Goal: Task Accomplishment & Management: Manage account settings

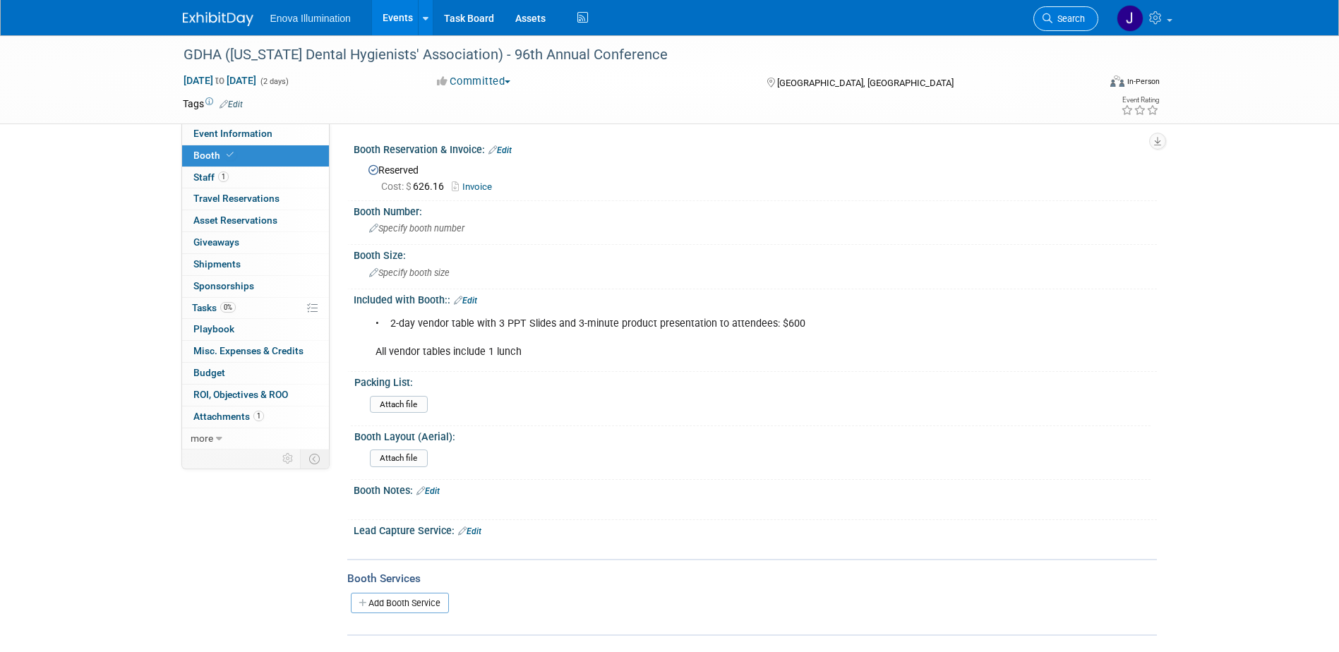
click at [1065, 13] on span "Search" at bounding box center [1069, 18] width 32 height 11
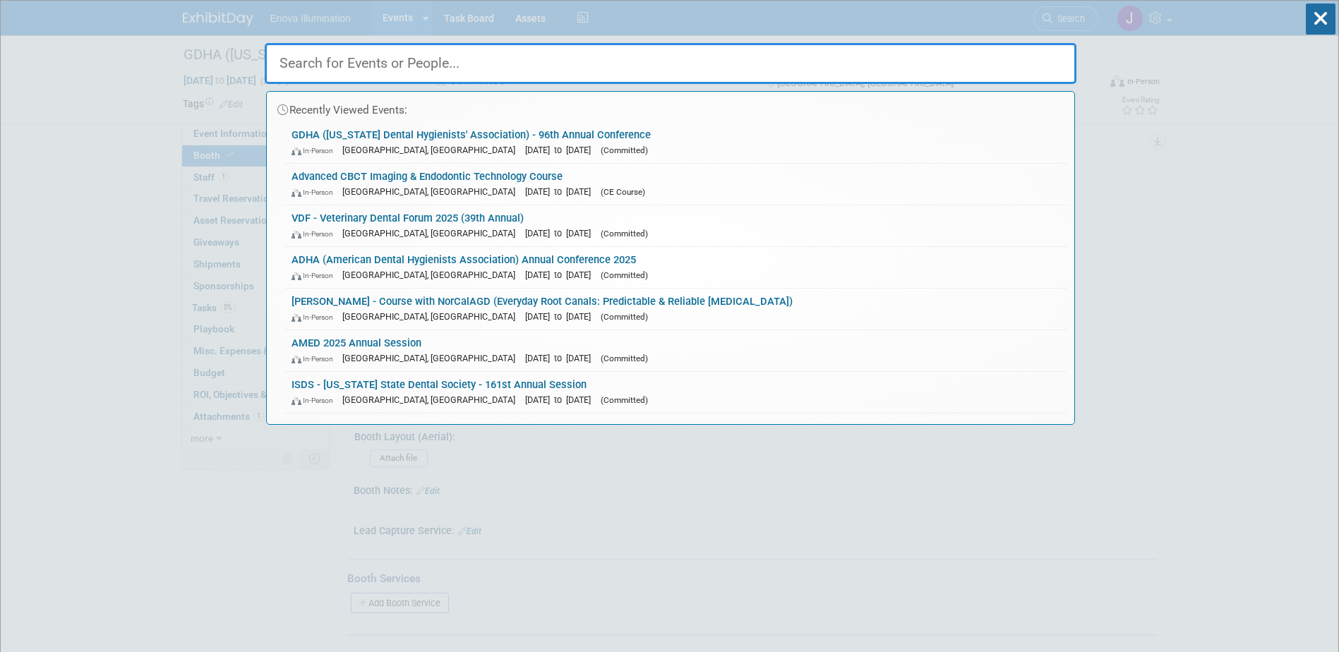
click at [960, 51] on input "text" at bounding box center [671, 63] width 812 height 41
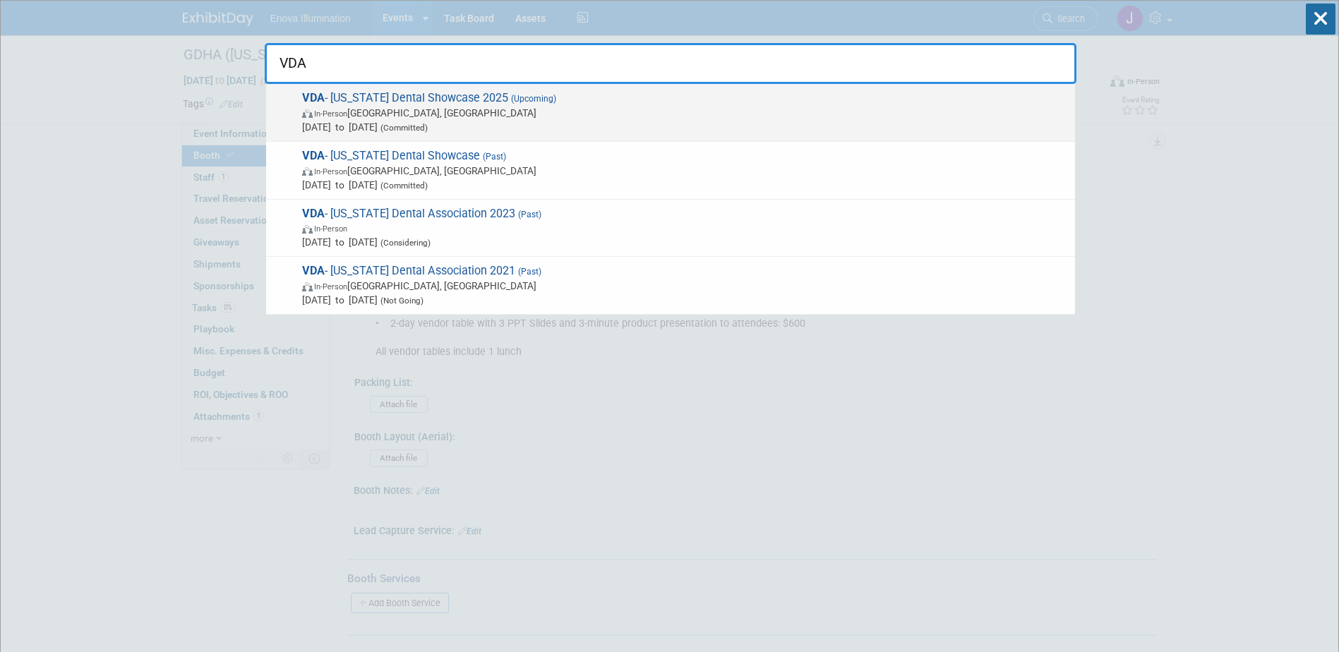
type input "VDA"
click at [347, 116] on span "In-Person" at bounding box center [330, 113] width 33 height 9
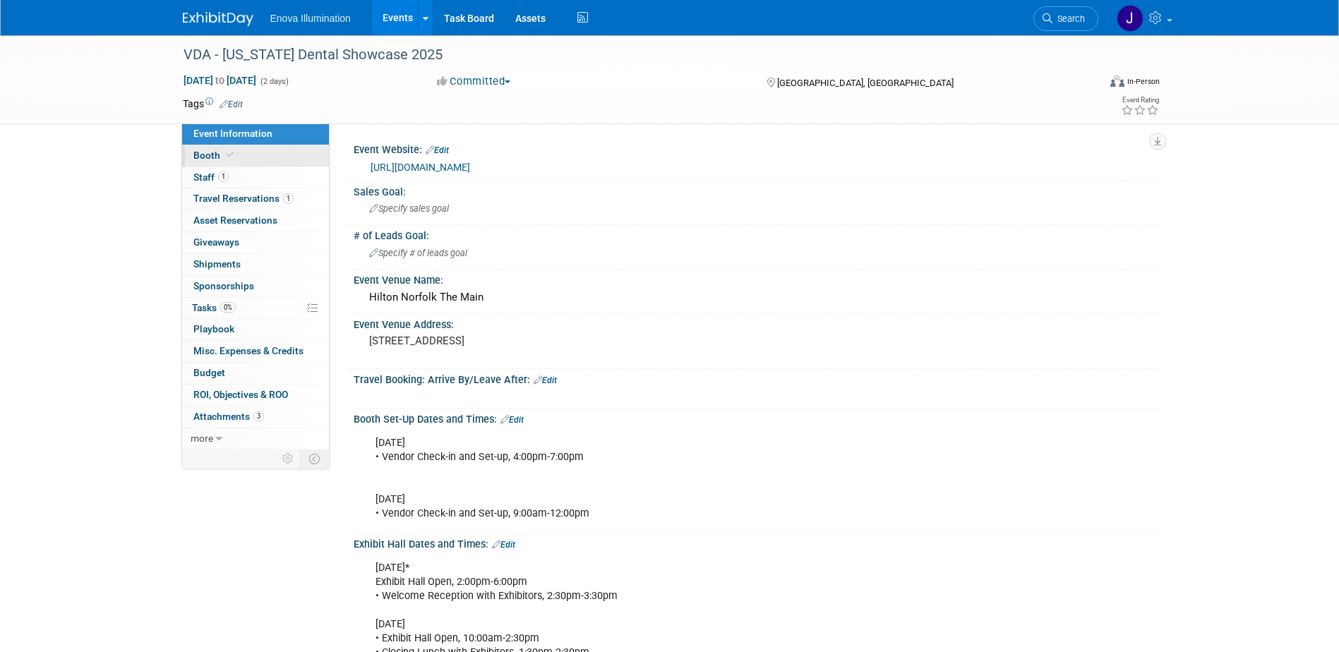
click at [262, 161] on link "Booth" at bounding box center [255, 155] width 147 height 21
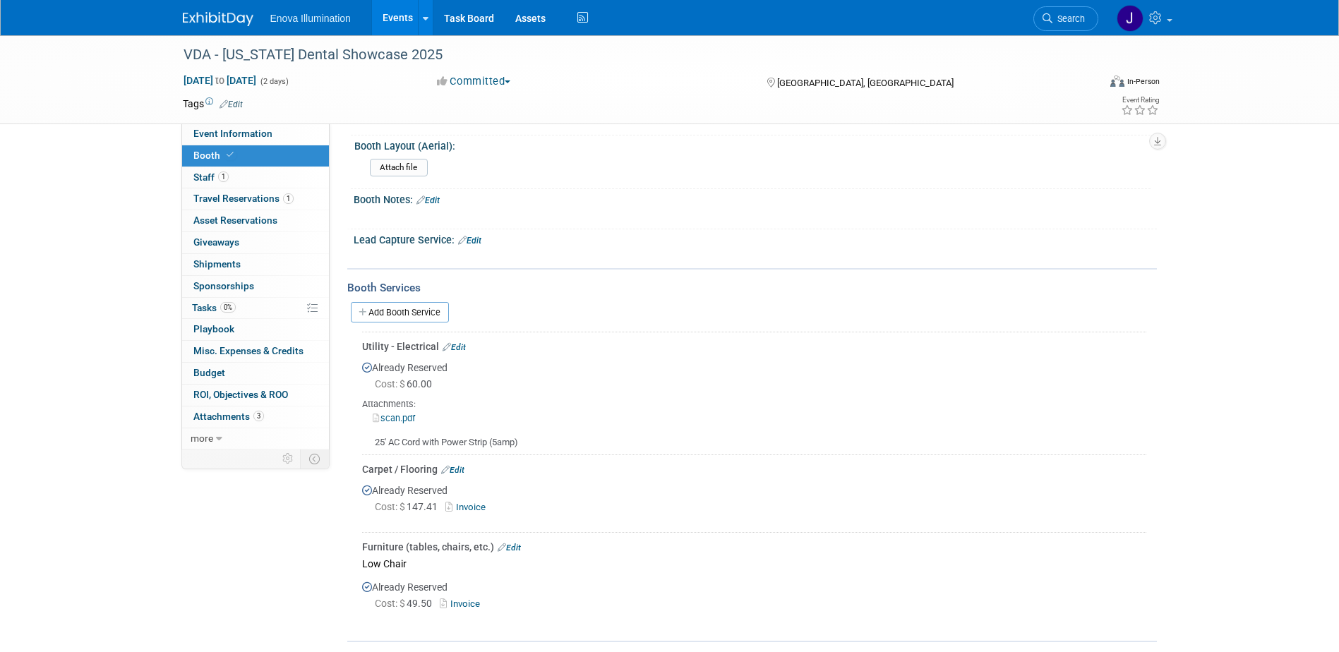
scroll to position [494, 0]
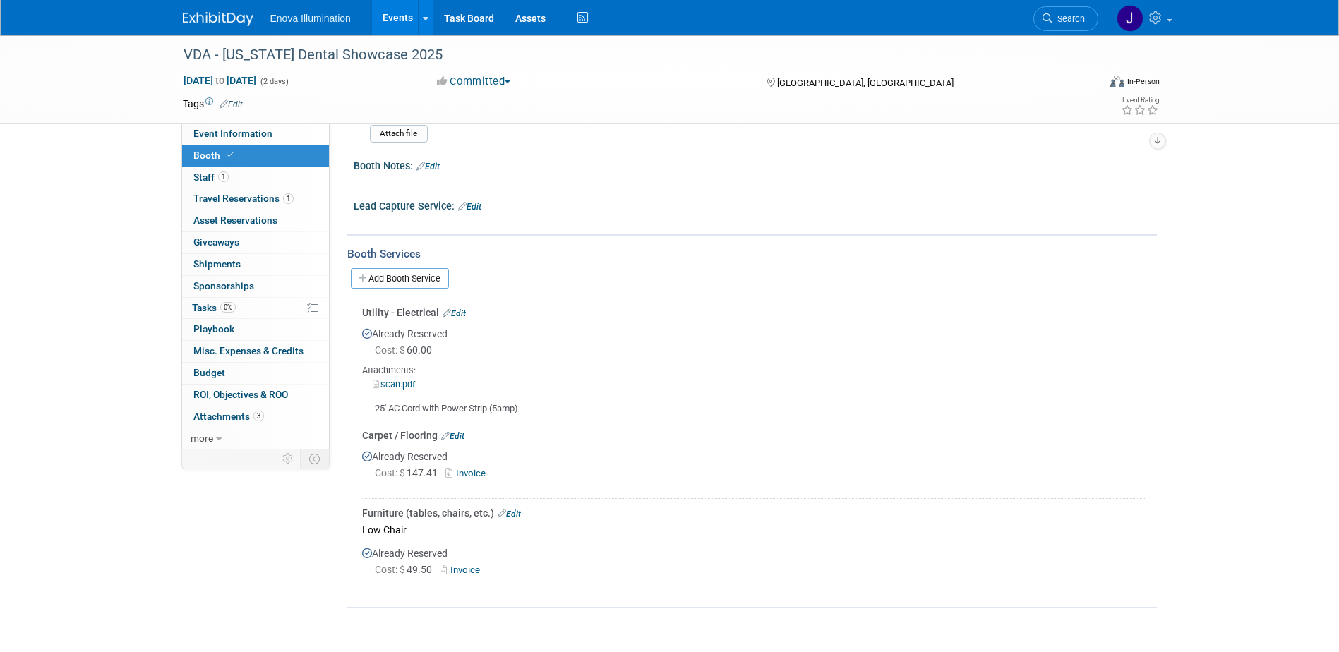
click at [396, 386] on link "scan.pdf" at bounding box center [394, 384] width 42 height 11
click at [460, 313] on link "Edit" at bounding box center [454, 313] width 23 height 10
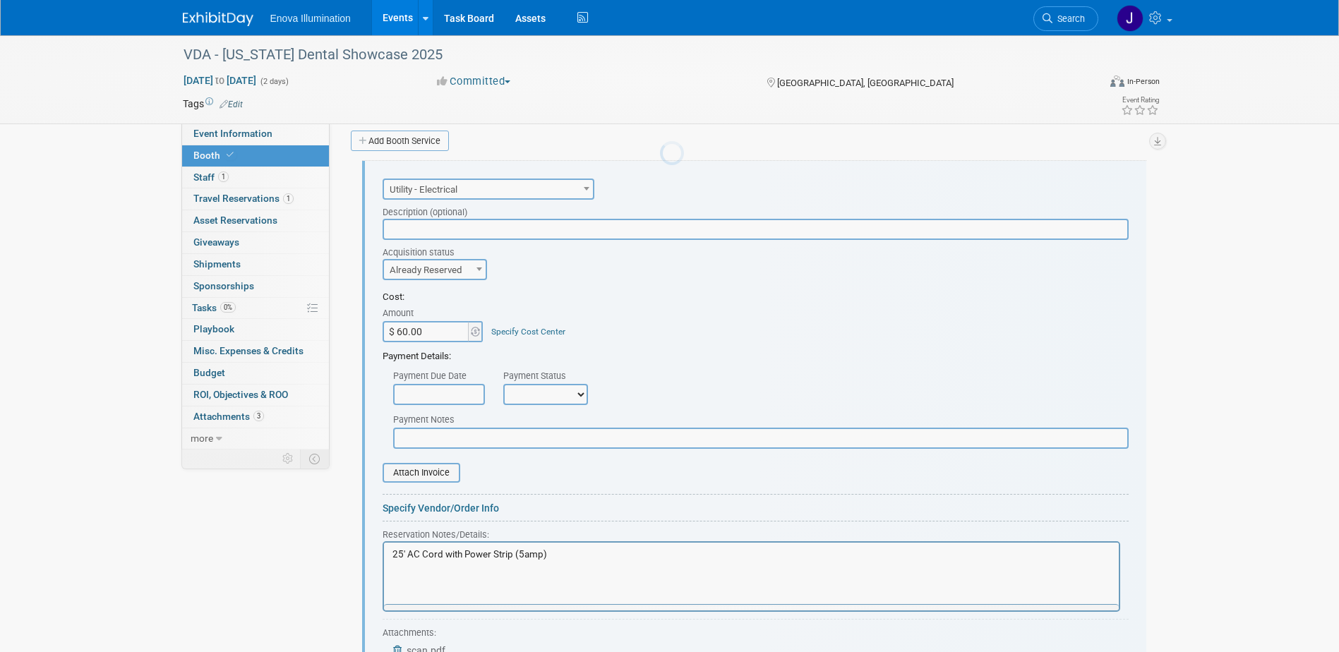
scroll to position [0, 0]
click at [437, 331] on input "$ 60.00" at bounding box center [427, 331] width 88 height 21
type input "$ 117.23"
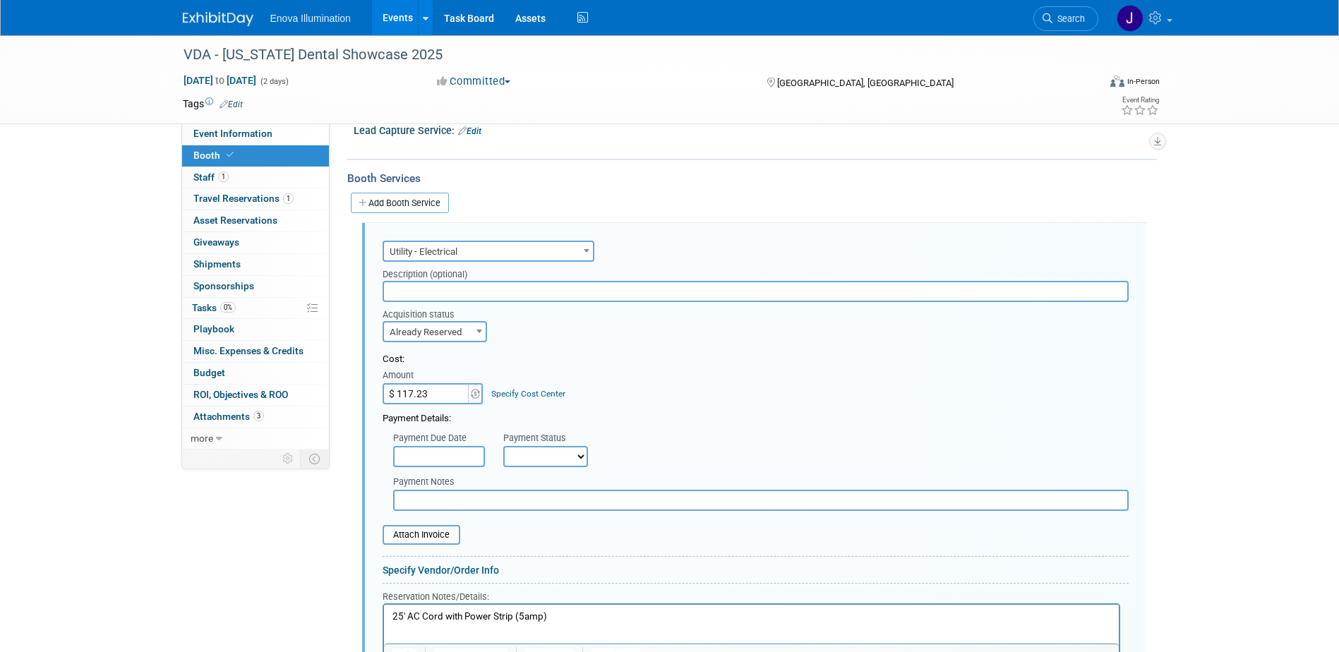
scroll to position [632, 0]
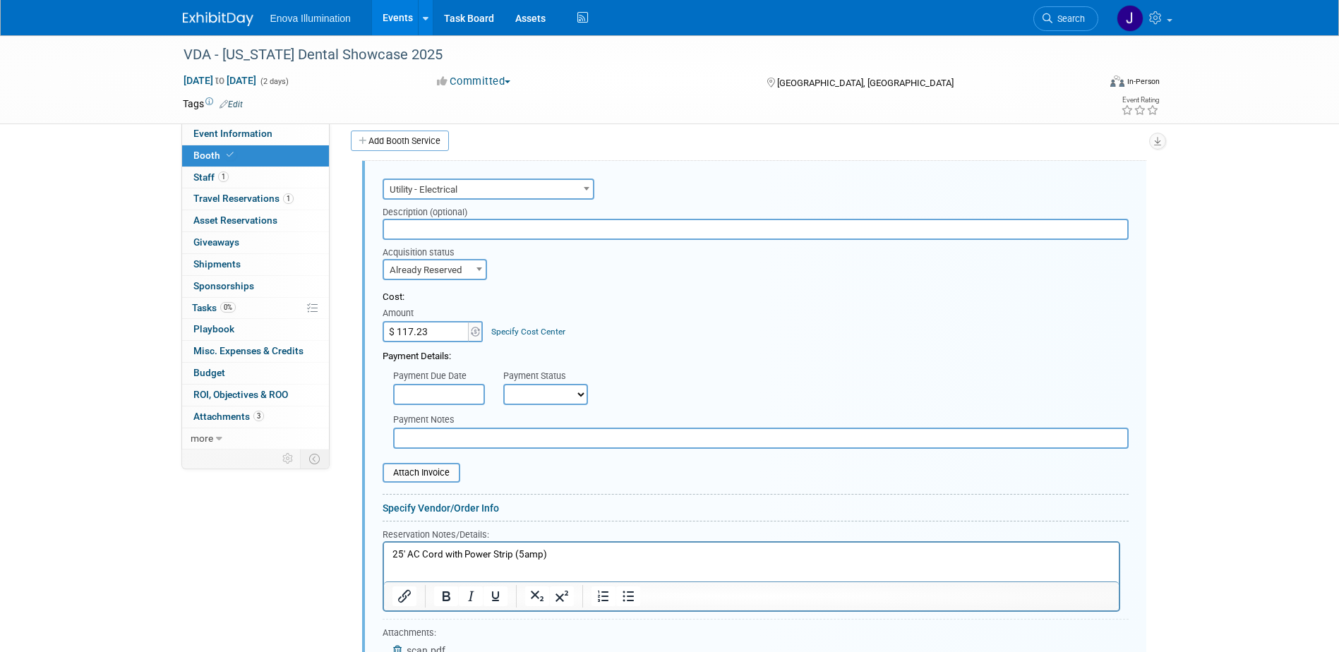
click at [550, 551] on p "25' AC Cord with Power Strip (5amp)" at bounding box center [751, 554] width 719 height 13
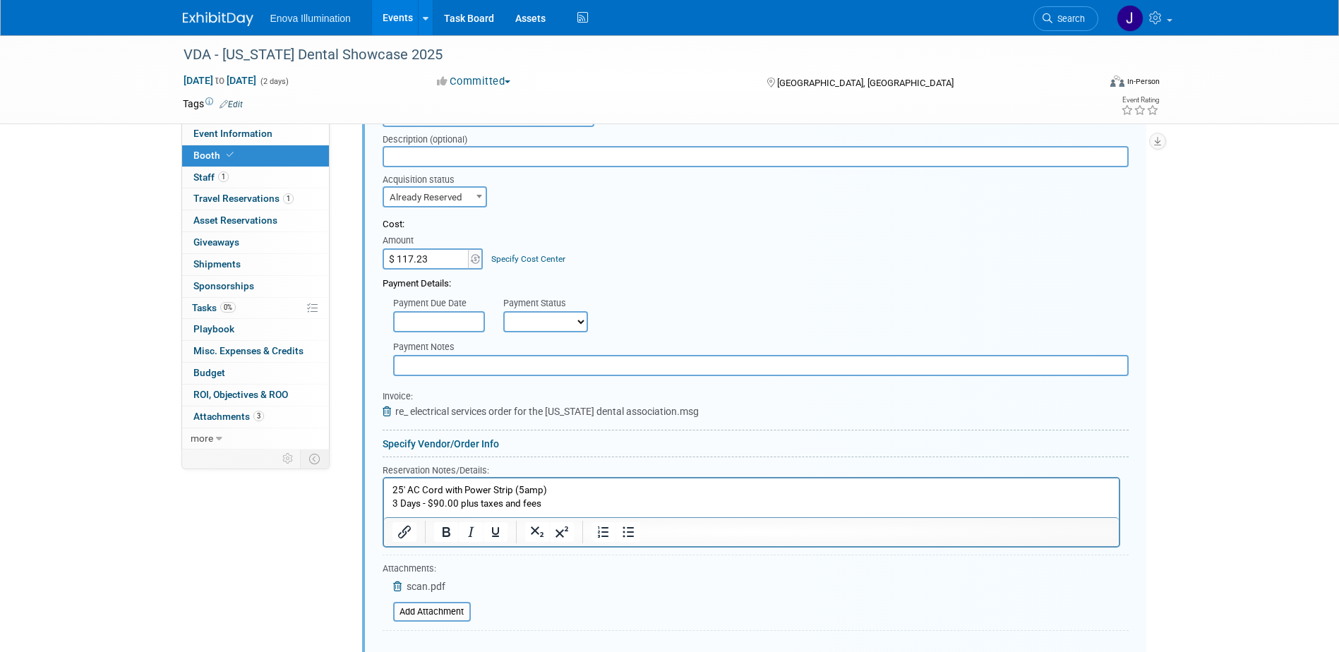
scroll to position [914, 0]
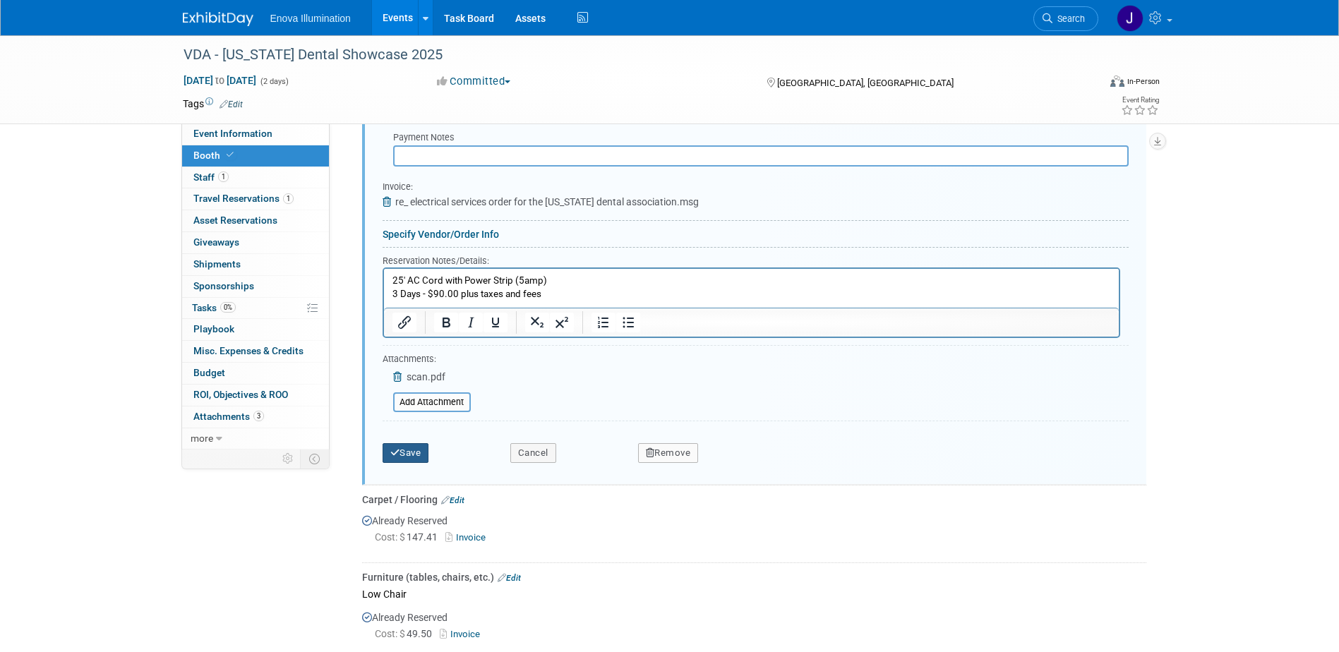
click at [412, 447] on button "Save" at bounding box center [406, 453] width 47 height 20
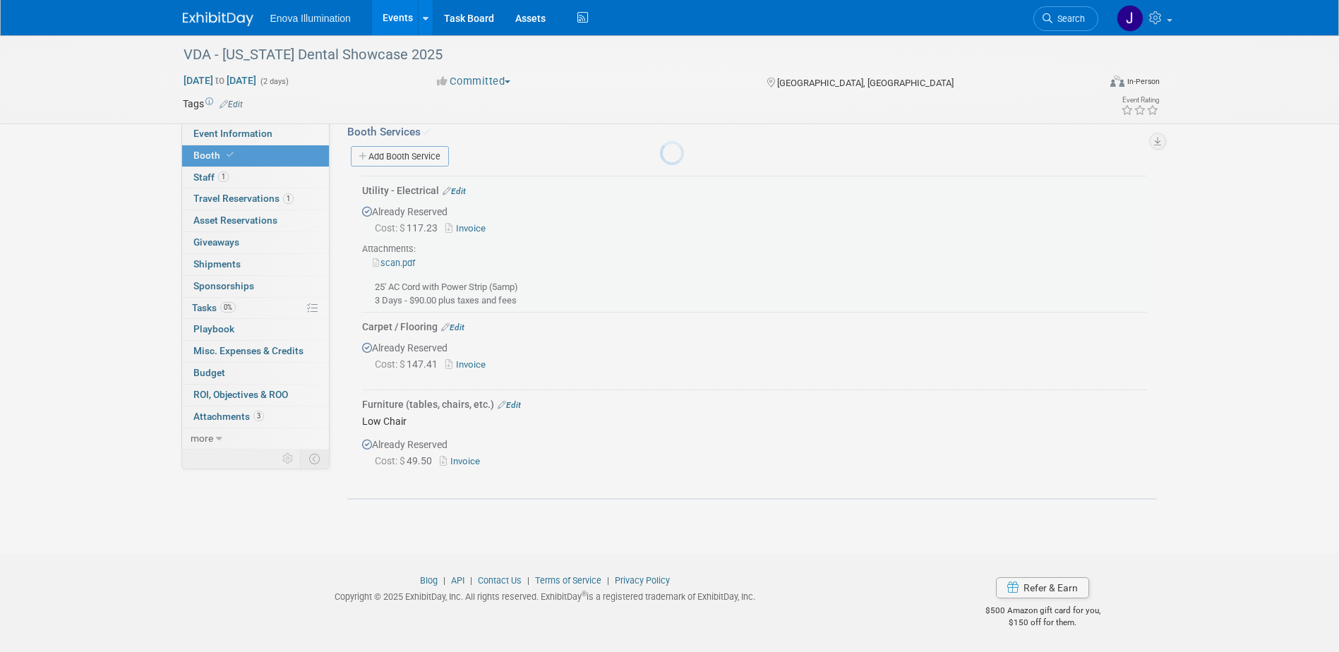
scroll to position [614, 0]
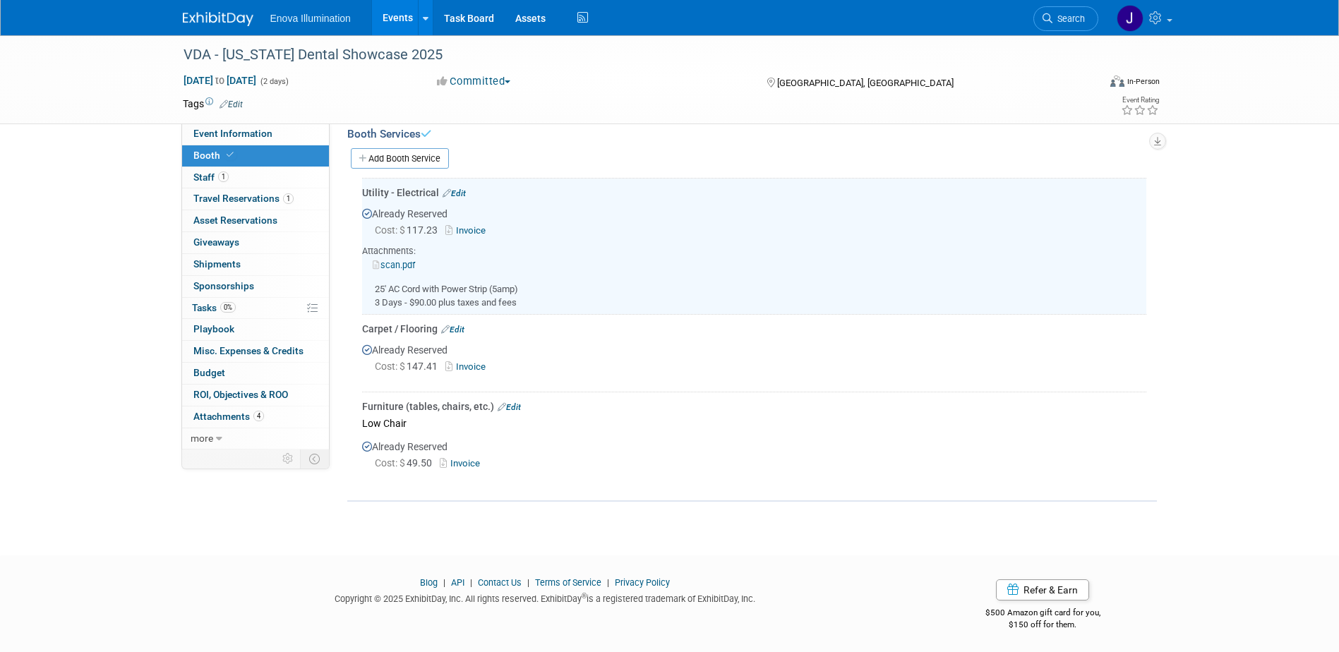
click at [213, 22] on img at bounding box center [218, 19] width 71 height 14
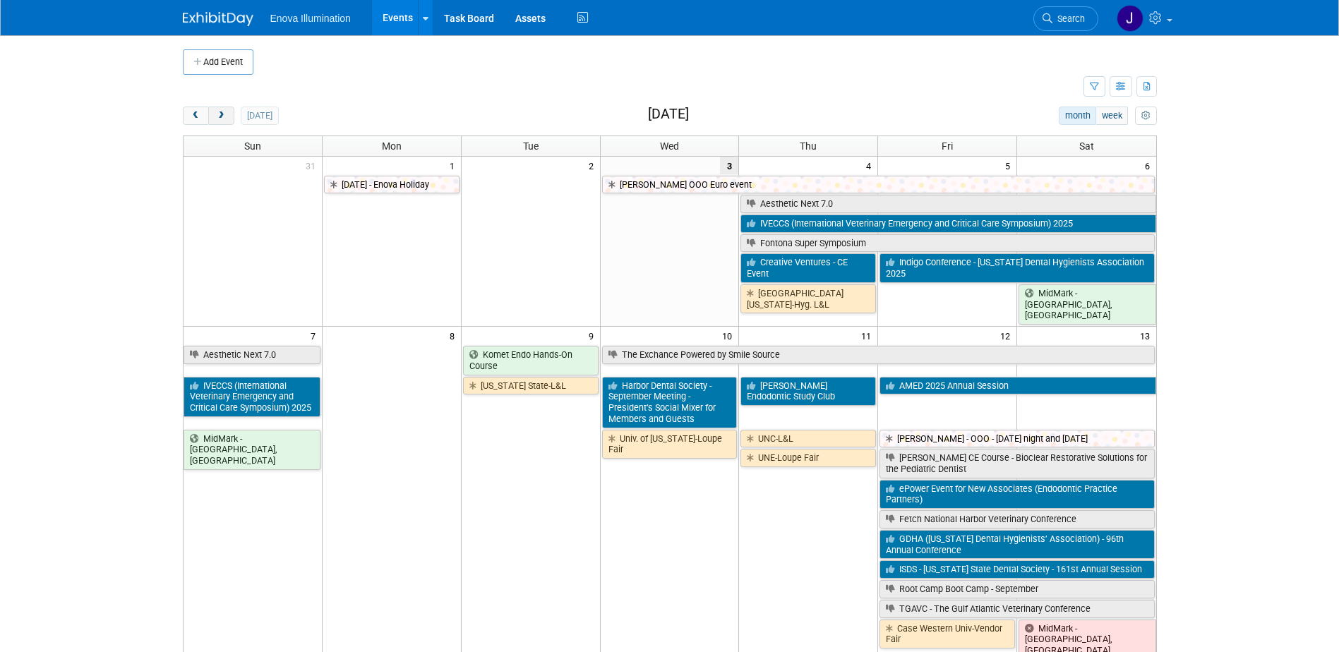
click at [216, 112] on span "next" at bounding box center [221, 116] width 11 height 9
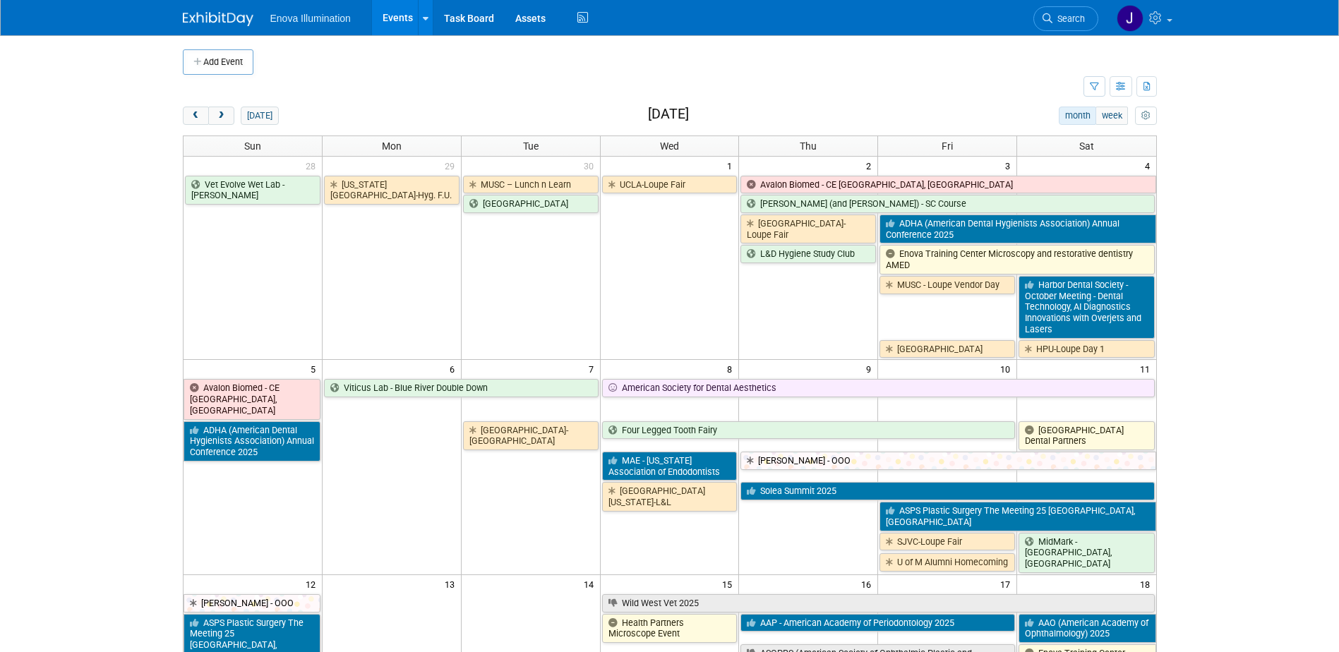
click at [1074, 20] on span "Search" at bounding box center [1069, 18] width 32 height 11
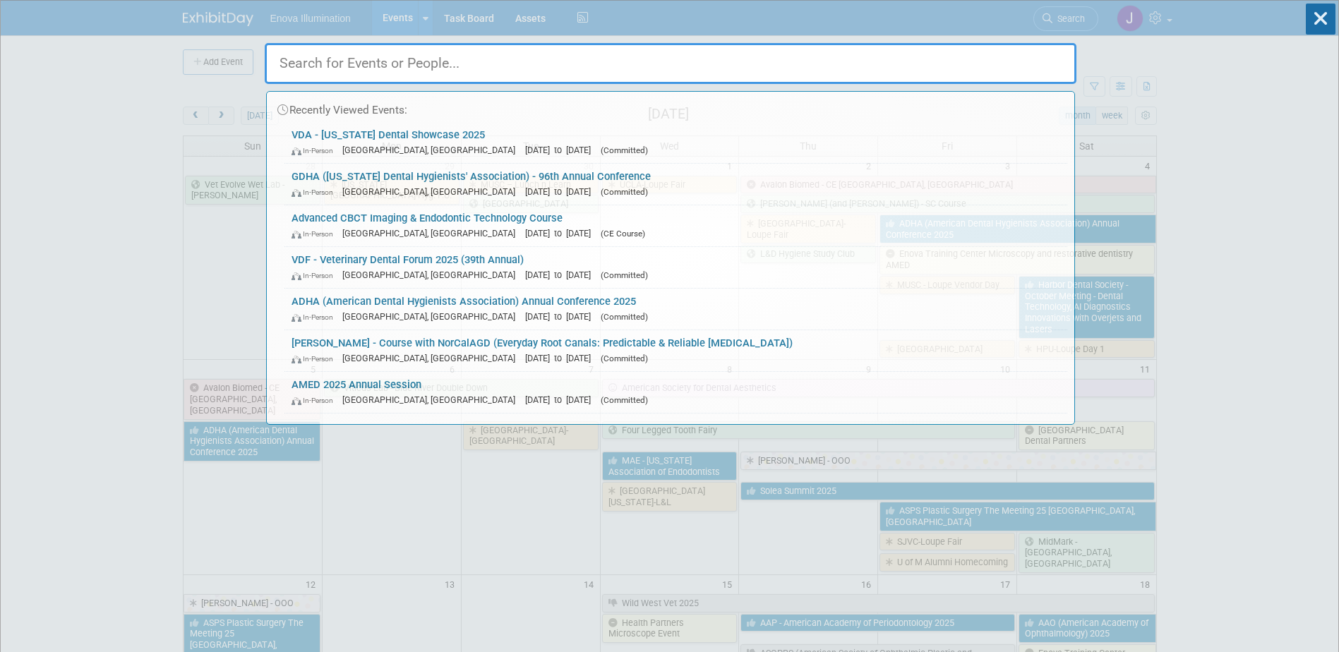
click at [1018, 61] on input "text" at bounding box center [671, 63] width 812 height 41
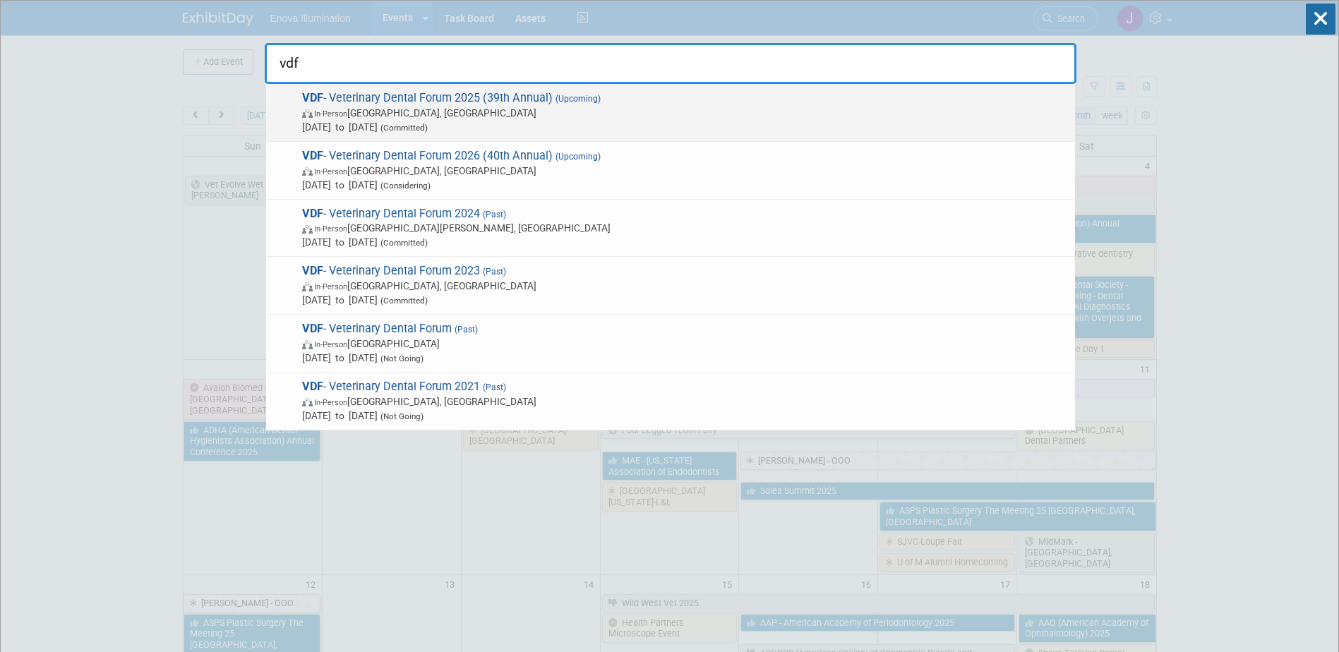
type input "vdf"
click at [481, 107] on span "In-Person San Antonio, TX" at bounding box center [685, 113] width 766 height 14
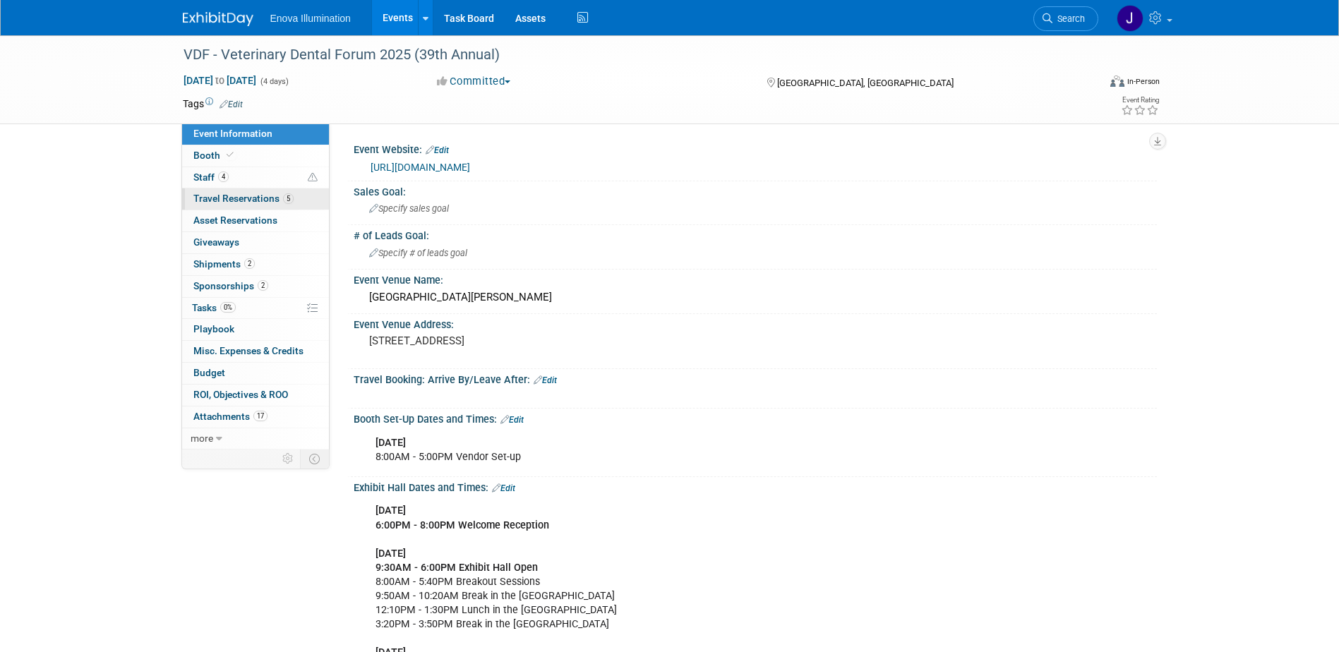
click at [251, 195] on span "Travel Reservations 5" at bounding box center [243, 198] width 100 height 11
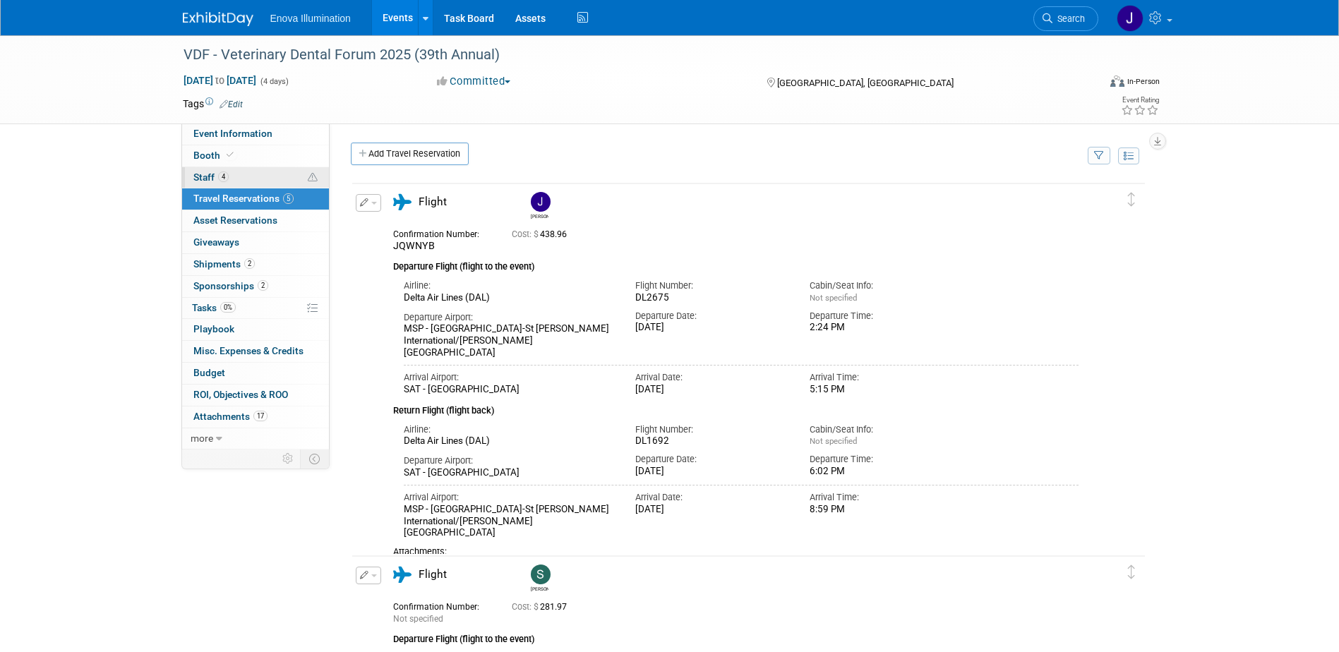
click at [246, 176] on link "4 Staff 4" at bounding box center [255, 177] width 147 height 21
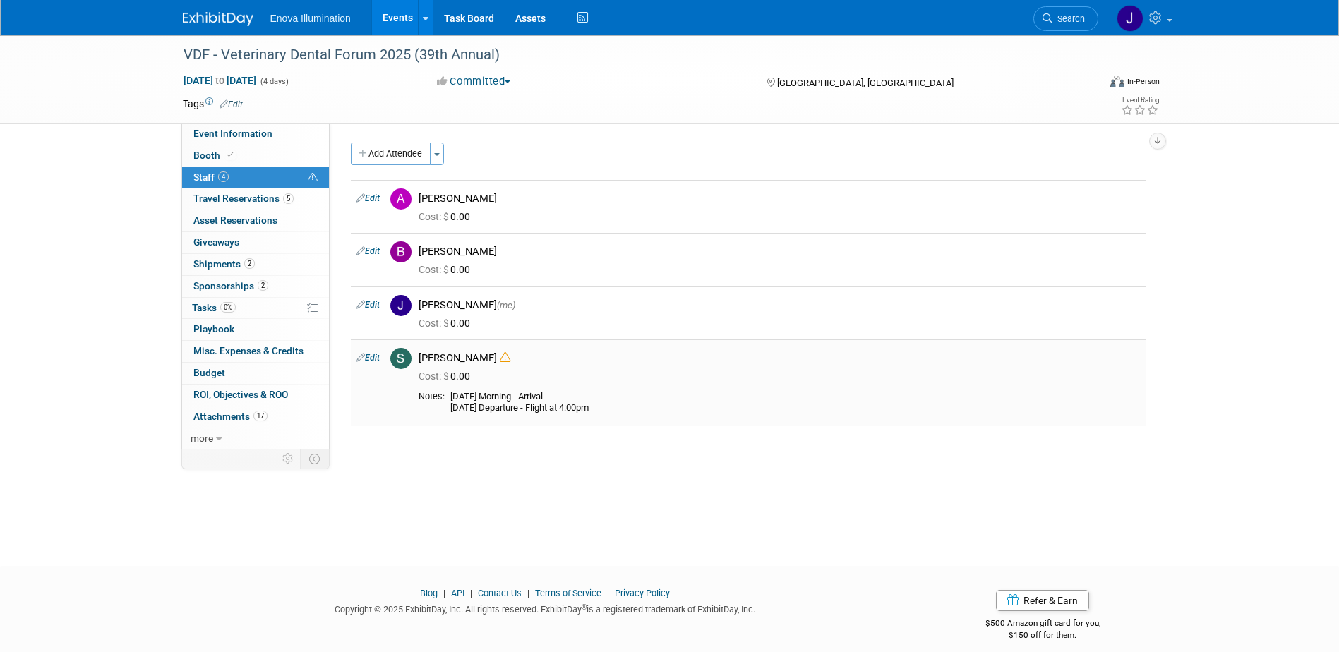
click at [365, 357] on link "Edit" at bounding box center [368, 358] width 23 height 10
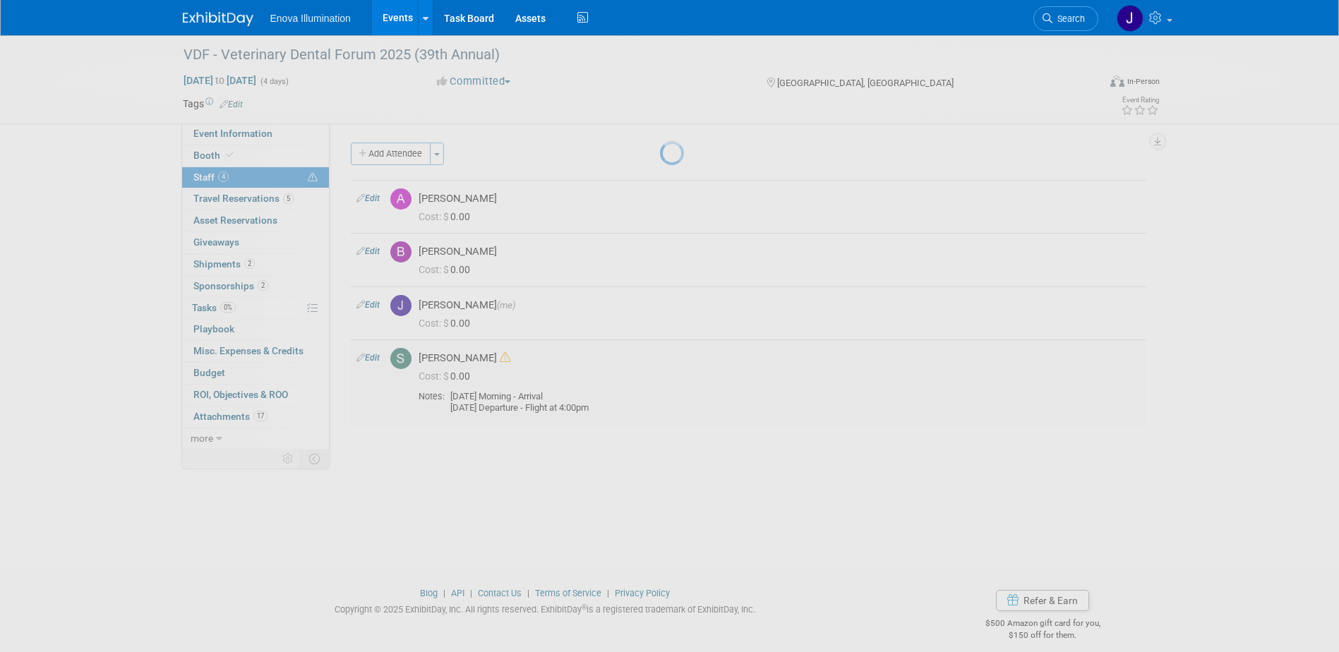
select select "1229f805-5bb5-4799-818e-31fe4287cc91"
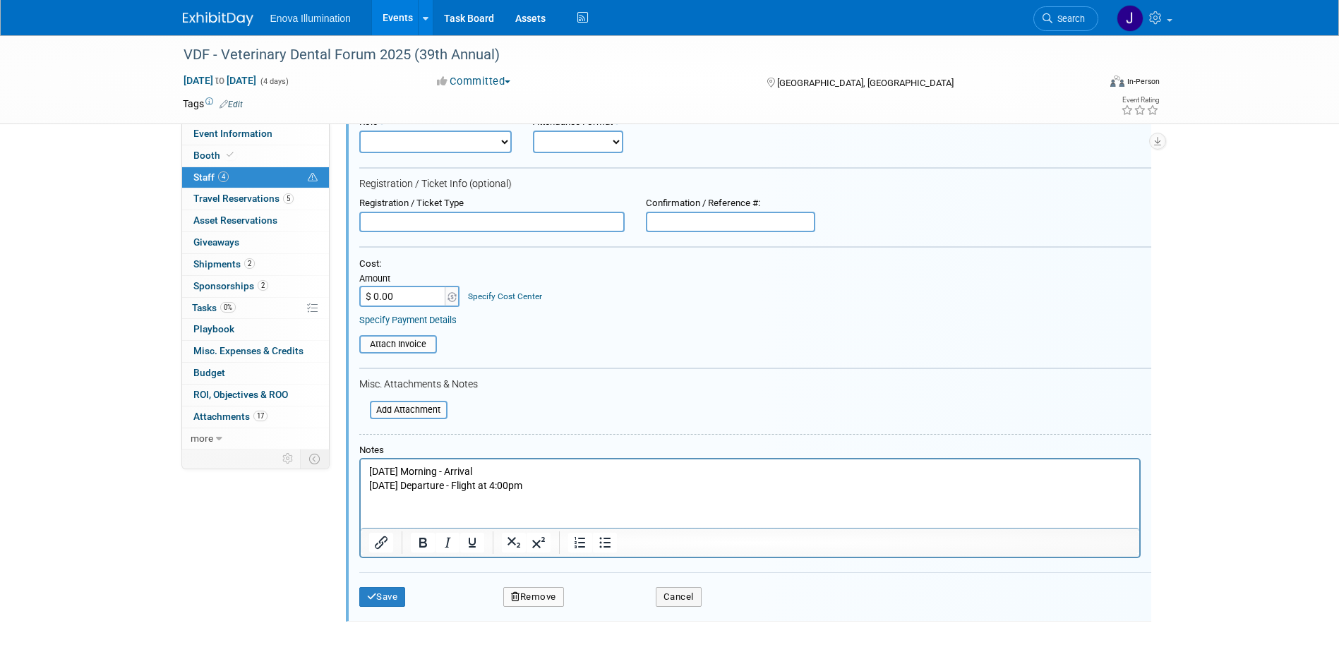
scroll to position [391, 0]
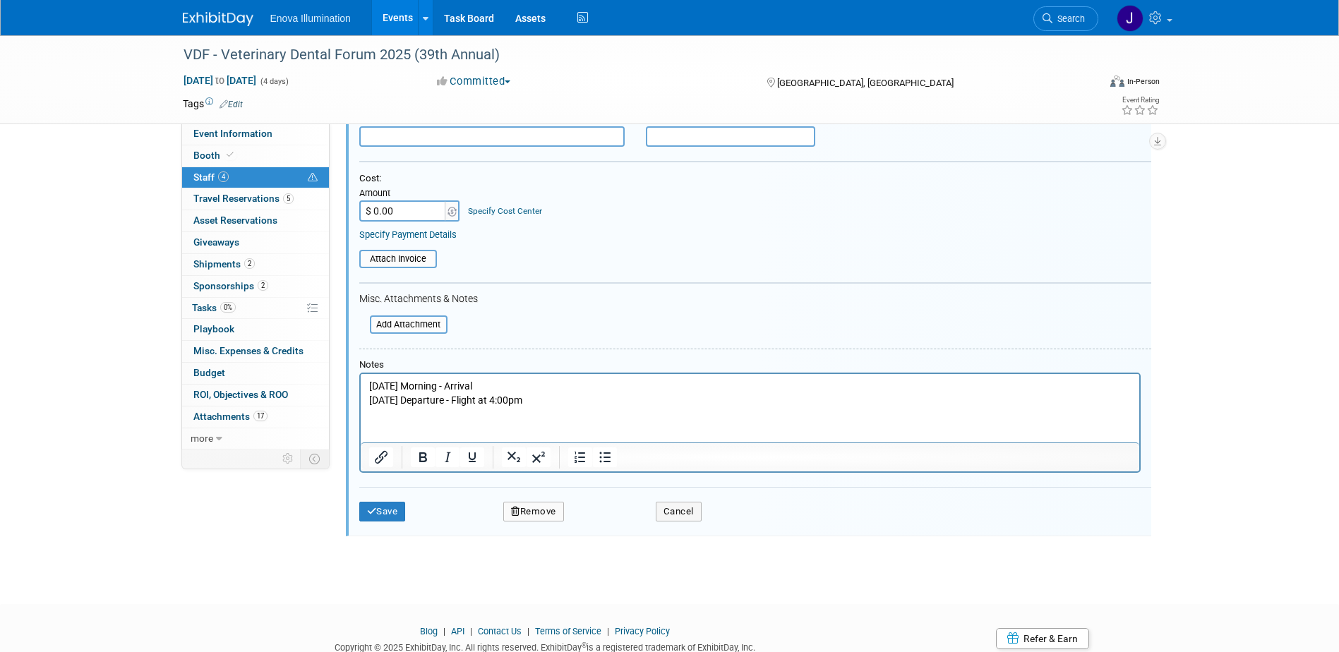
click at [537, 510] on button "Remove" at bounding box center [533, 512] width 61 height 20
click at [611, 524] on link "Yes" at bounding box center [610, 524] width 41 height 23
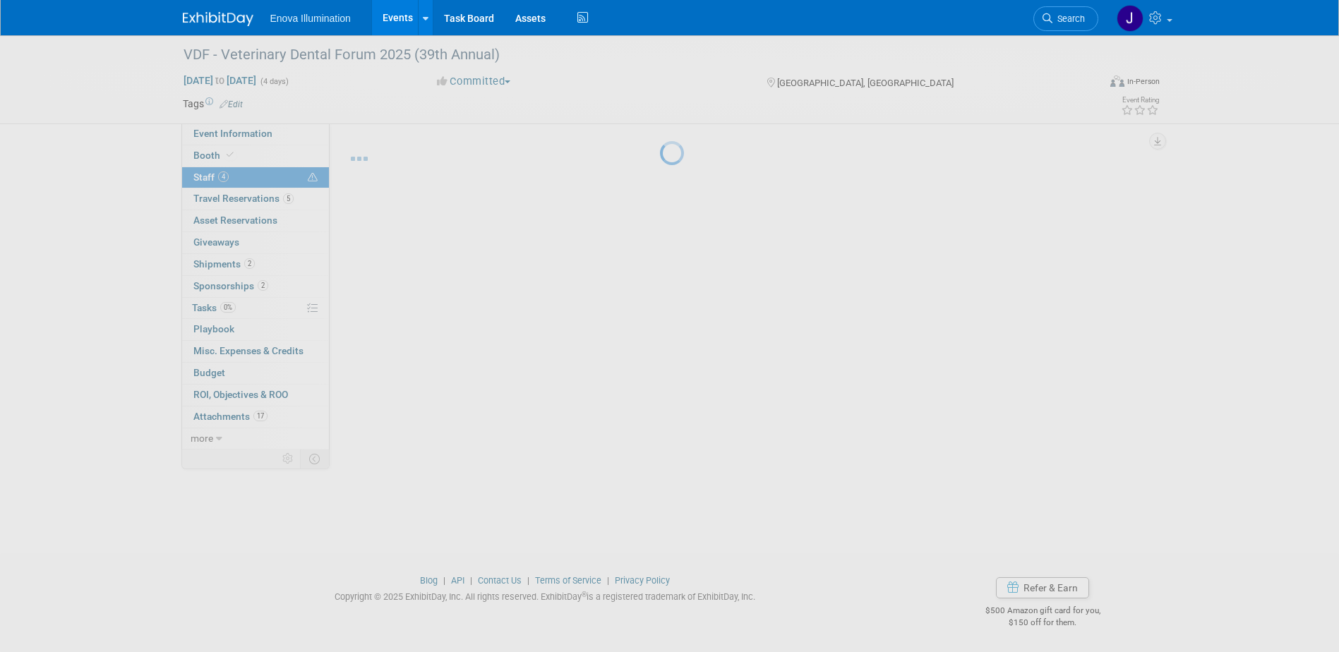
scroll to position [13, 0]
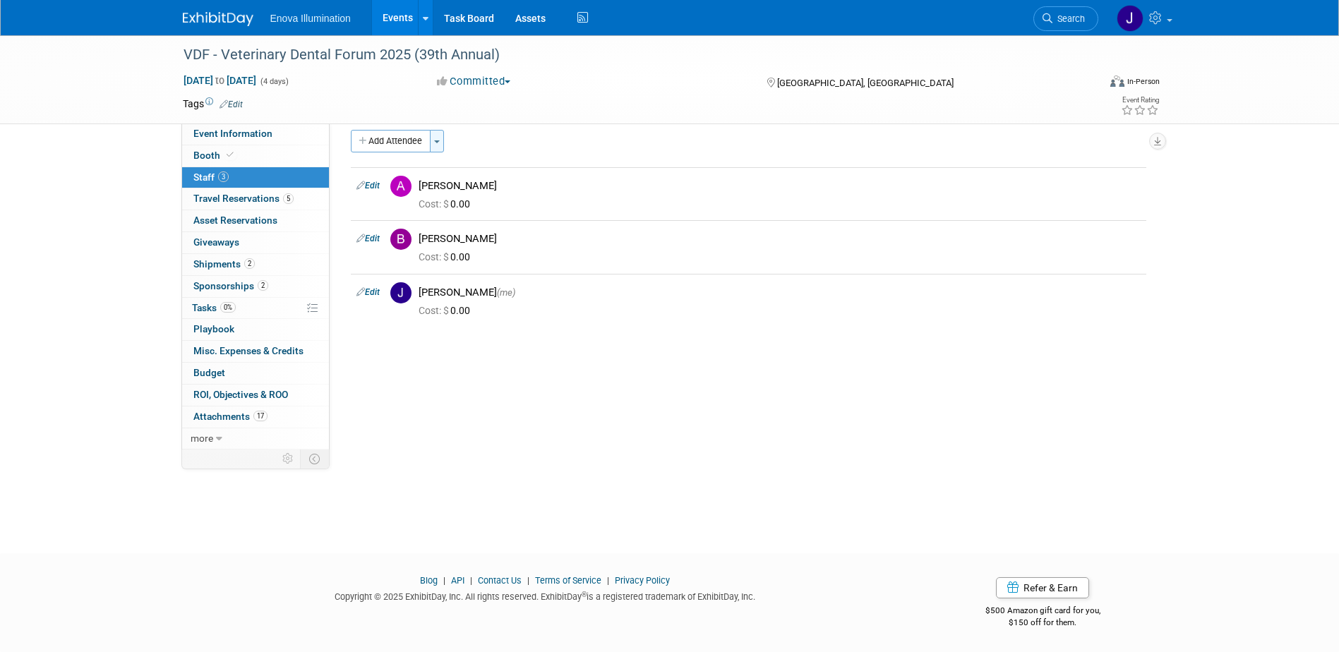
click at [438, 138] on button "Toggle Dropdown" at bounding box center [437, 141] width 14 height 23
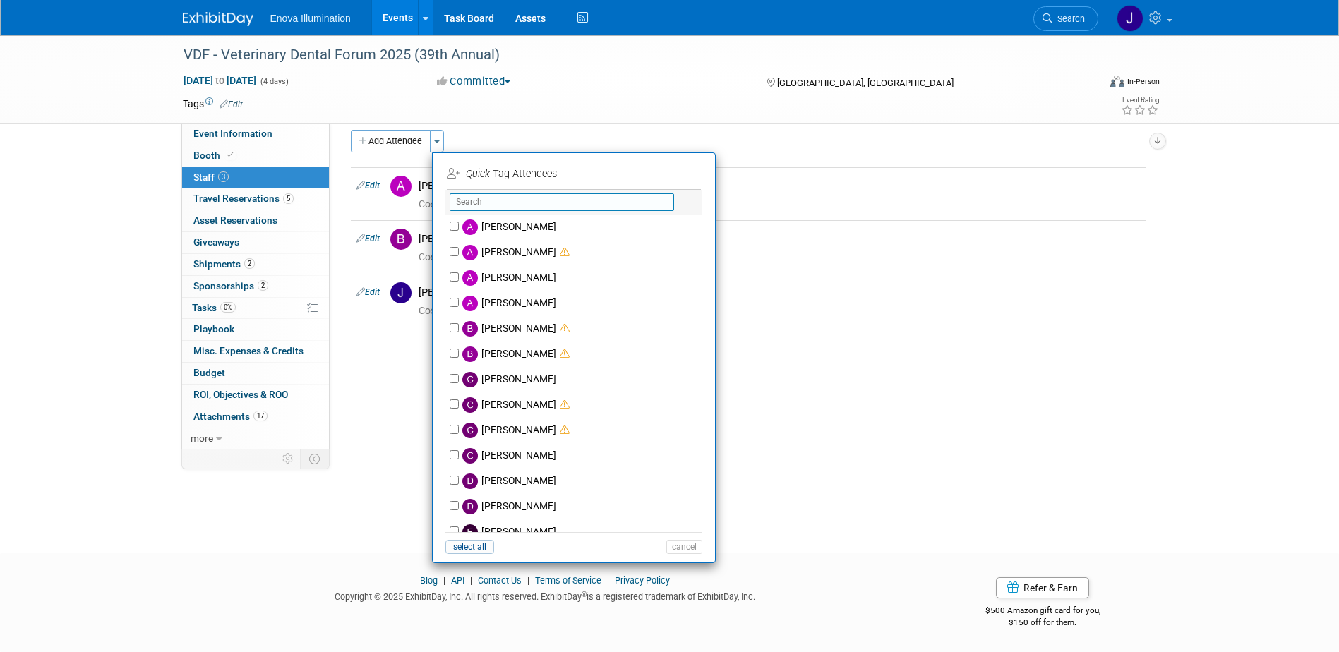
click at [467, 199] on input "text" at bounding box center [562, 202] width 224 height 18
type input "er"
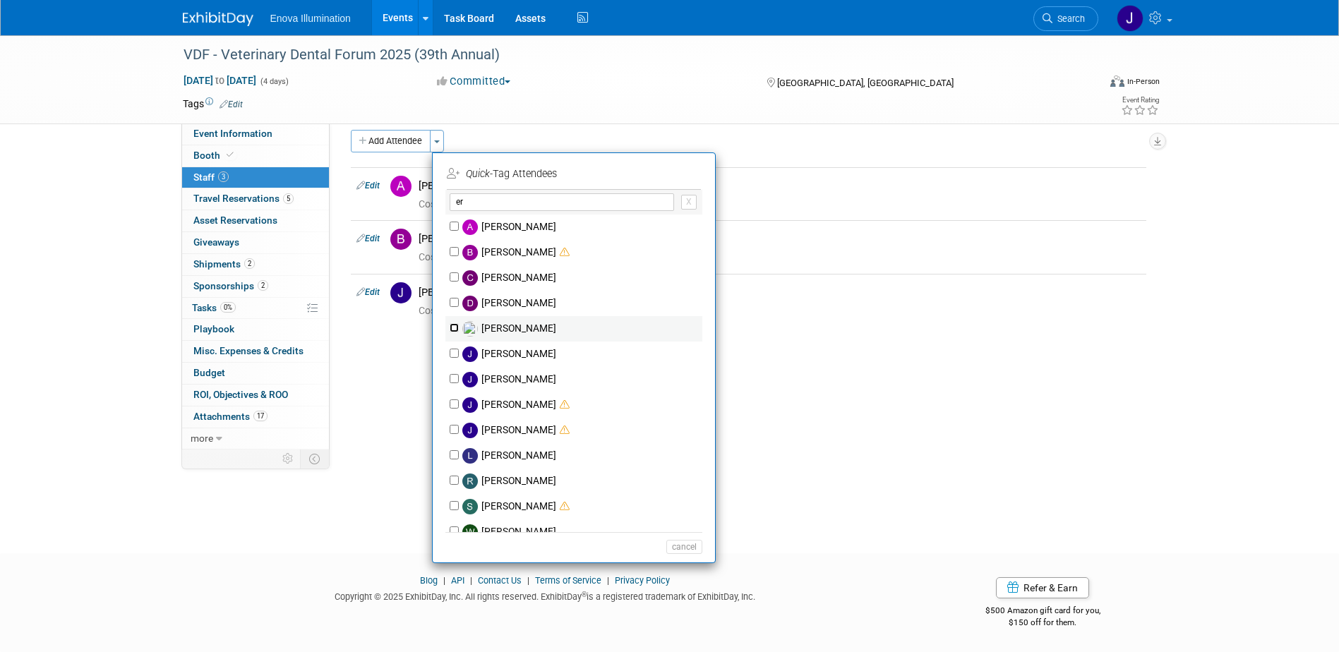
drag, startPoint x: 455, startPoint y: 325, endPoint x: 510, endPoint y: 324, distance: 55.1
click at [455, 325] on input "Eric Field" at bounding box center [454, 327] width 9 height 9
checkbox input "true"
click at [671, 176] on button "Apply" at bounding box center [679, 174] width 43 height 20
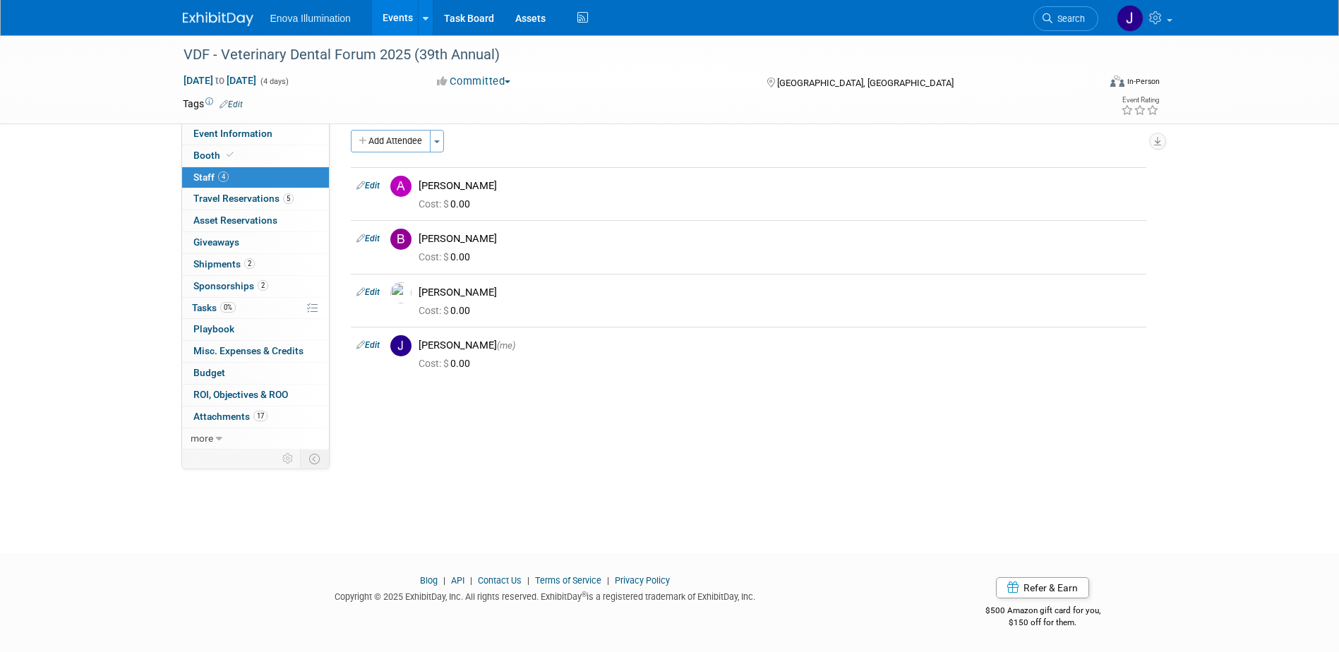
click at [232, 18] on img at bounding box center [218, 19] width 71 height 14
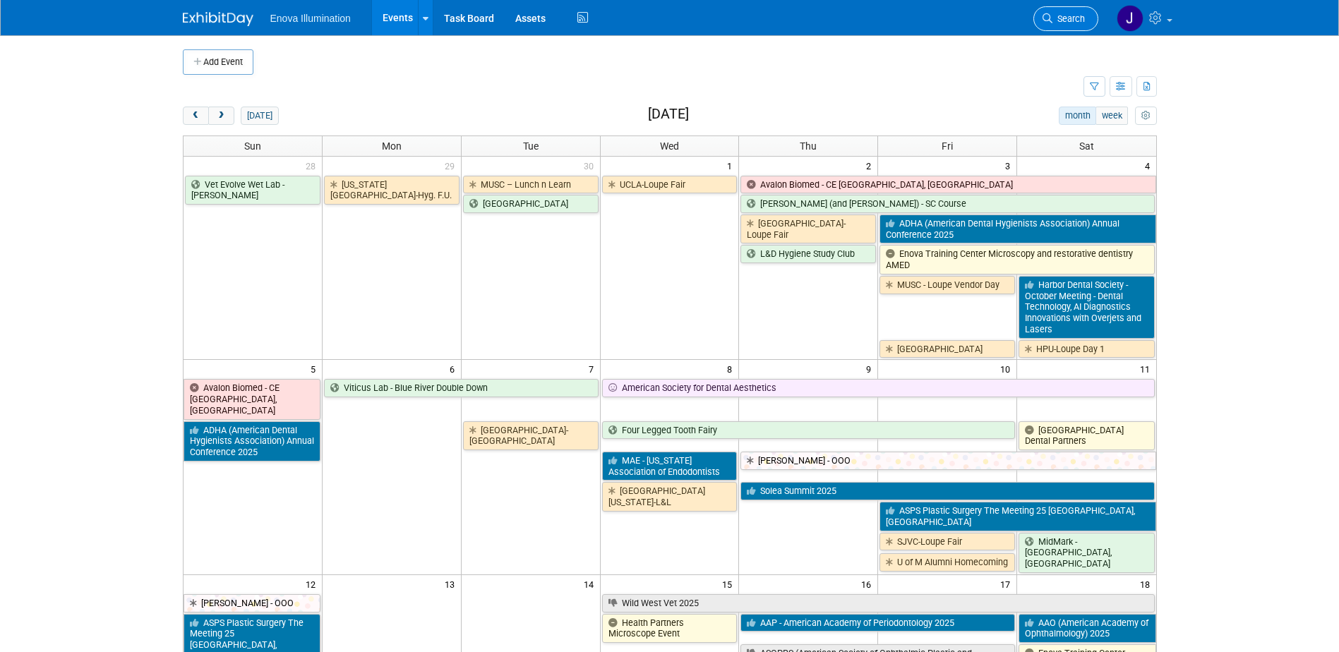
click at [1089, 19] on link "Search" at bounding box center [1066, 18] width 65 height 25
